Goal: Browse casually

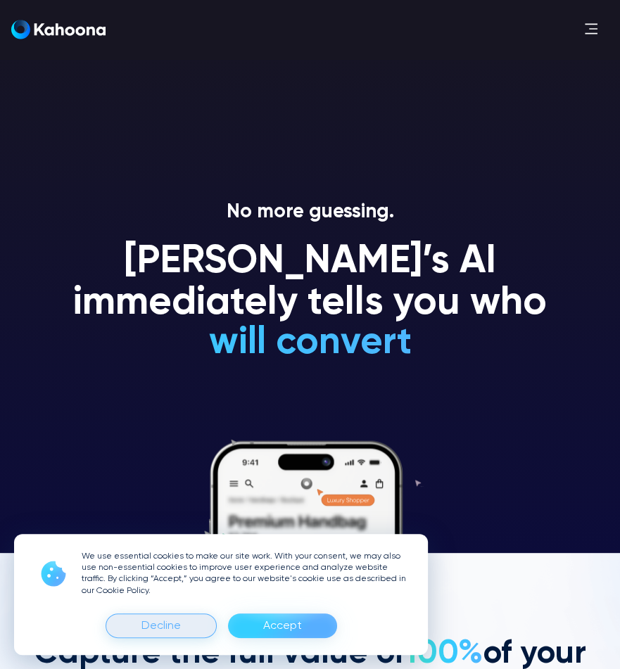
click at [170, 618] on div "Decline" at bounding box center [160, 626] width 39 height 23
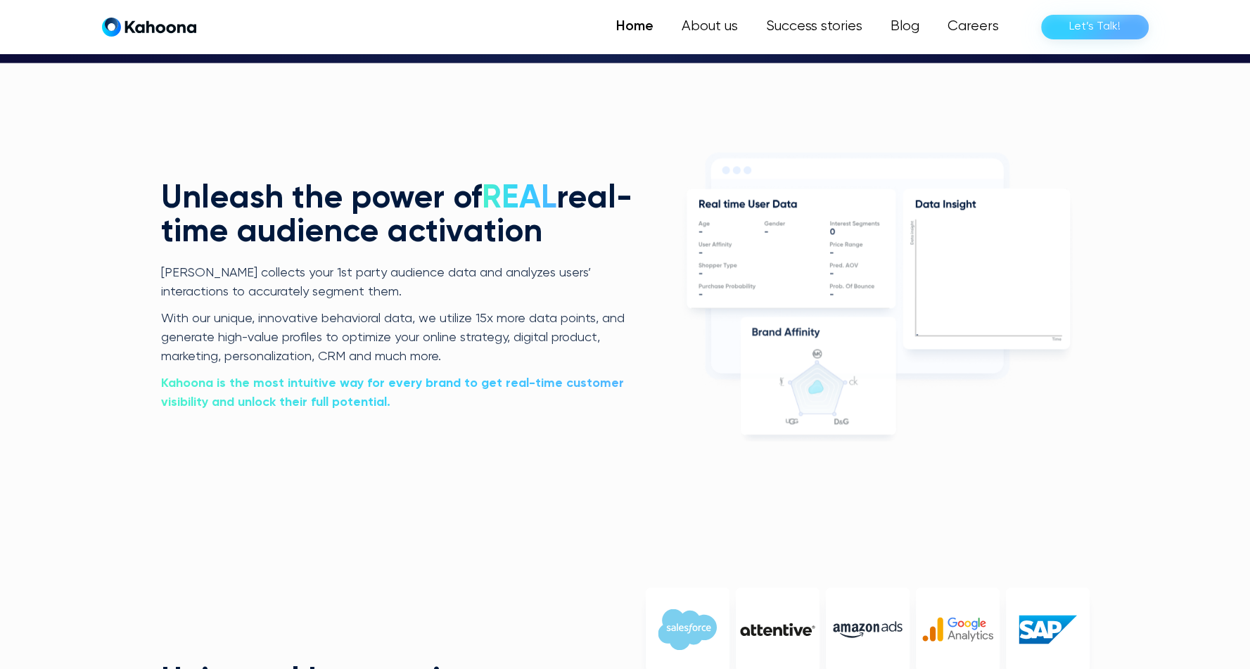
scroll to position [2948, 0]
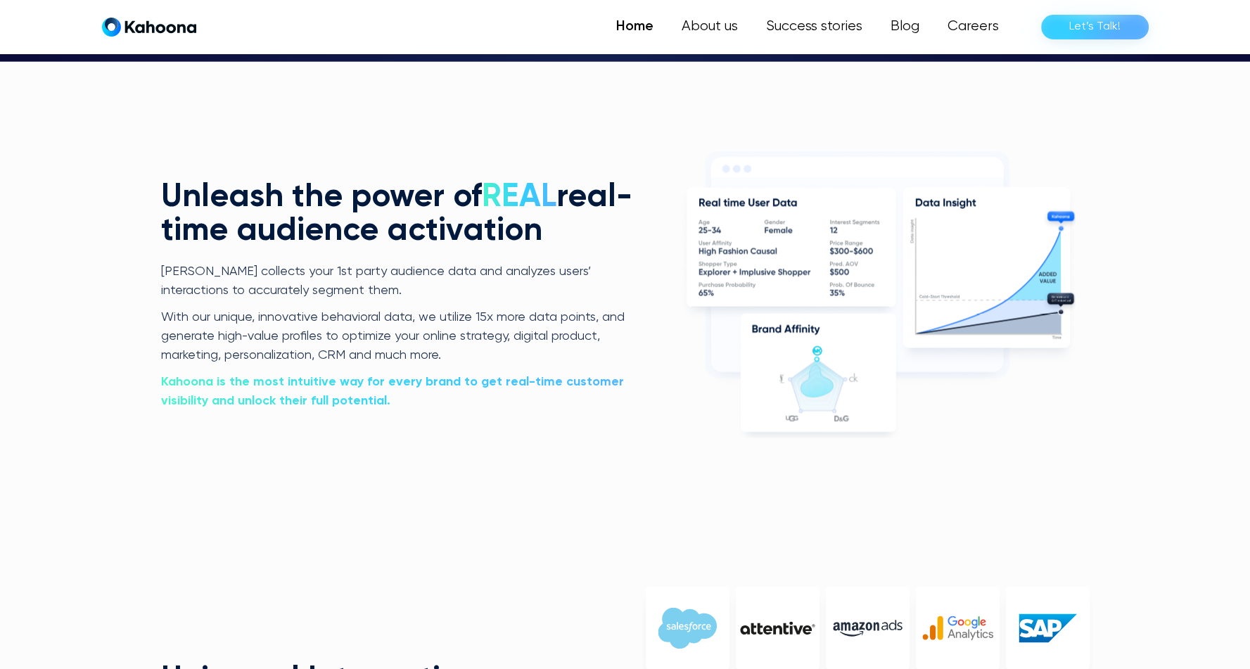
click at [526, 188] on span "REAL" at bounding box center [519, 196] width 75 height 32
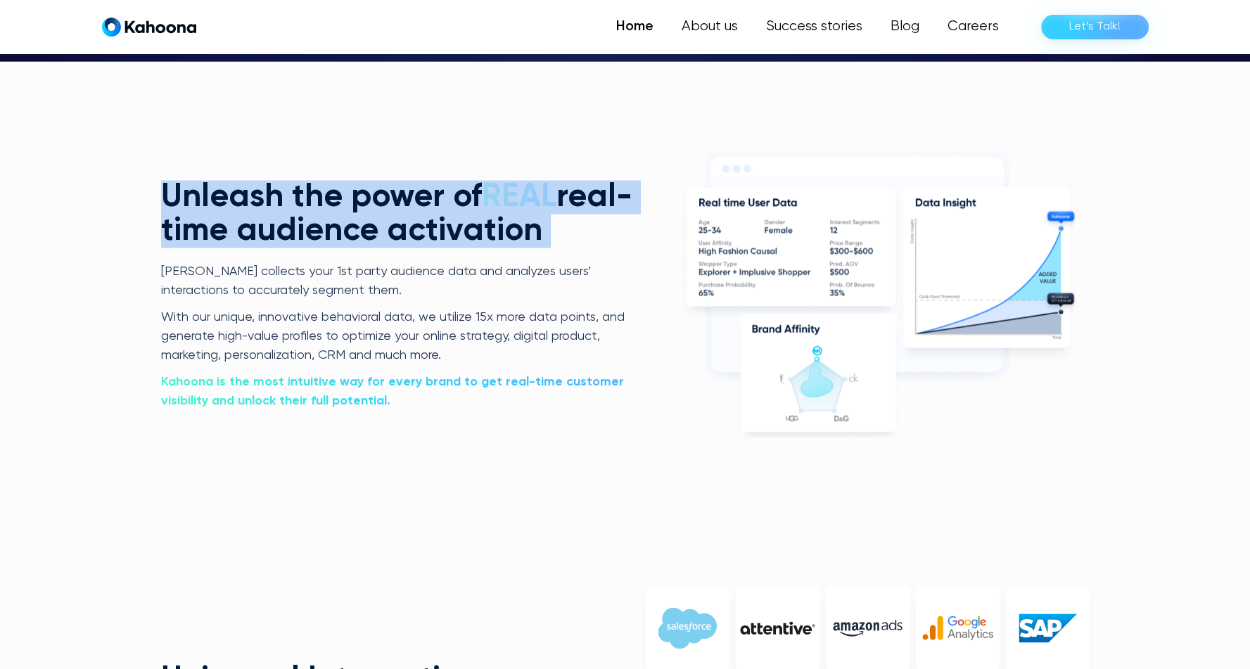
click at [526, 188] on span "REAL" at bounding box center [519, 196] width 75 height 32
click at [432, 210] on h2 "Unleash the power of REAL real-time audience activation" at bounding box center [399, 214] width 476 height 68
drag, startPoint x: 165, startPoint y: 191, endPoint x: 616, endPoint y: 231, distance: 453.6
click at [616, 231] on h2 "Unleash the power of REAL real-time audience activation" at bounding box center [399, 214] width 476 height 68
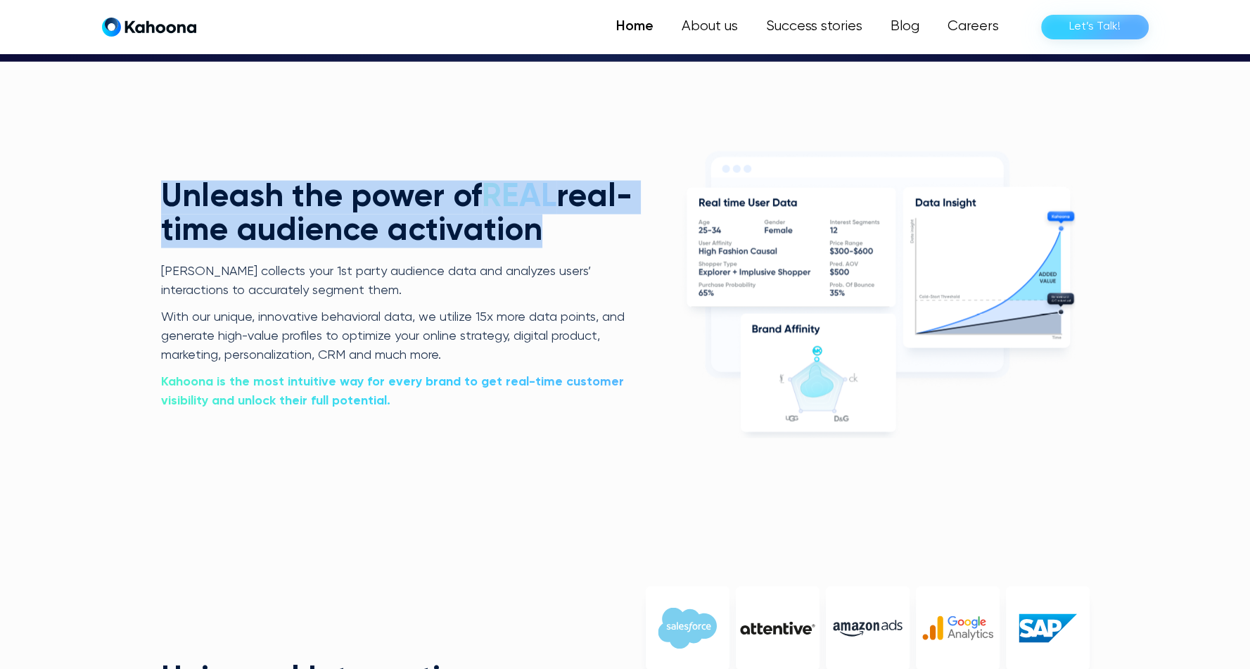
drag, startPoint x: 644, startPoint y: 234, endPoint x: 158, endPoint y: 205, distance: 487.1
click at [162, 203] on h2 "Unleash the power of REAL real-time audience activation" at bounding box center [399, 214] width 476 height 68
